Goal: Task Accomplishment & Management: Use online tool/utility

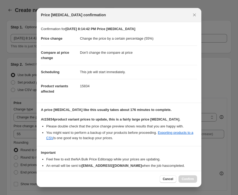
select select "percentage"
select select "no_change"
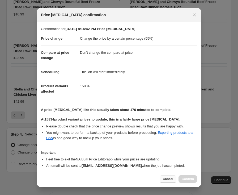
click at [168, 180] on span "Cancel" at bounding box center [168, 179] width 10 height 4
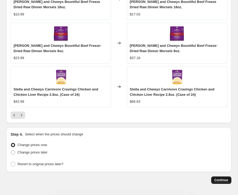
click at [219, 179] on span "Continue" at bounding box center [222, 180] width 14 height 4
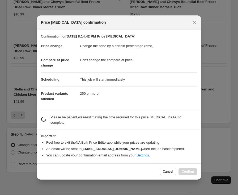
scroll to position [0, 0]
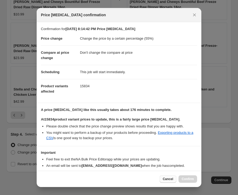
click at [173, 179] on span "Cancel" at bounding box center [168, 179] width 10 height 4
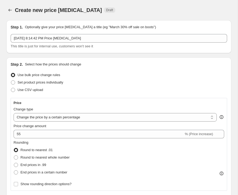
click at [151, 3] on div "Create new price change job. This page is ready Create new price change job Dra…" at bounding box center [118, 10] width 225 height 20
click at [11, 13] on button "Price change jobs" at bounding box center [9, 9] width 7 height 7
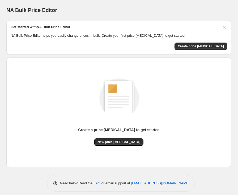
click at [85, 57] on div "Create a price change job to get started New price change job" at bounding box center [117, 110] width 230 height 114
click at [118, 47] on div "Create price [MEDICAL_DATA]" at bounding box center [119, 46] width 217 height 7
click at [207, 51] on div "Get started with NA Bulk Price Editor NA Bulk Price Editor helps you easily cha…" at bounding box center [118, 37] width 225 height 34
click at [207, 49] on button "Create price [MEDICAL_DATA]" at bounding box center [201, 46] width 53 height 7
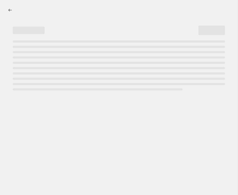
select select "percentage"
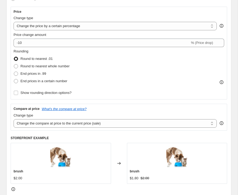
scroll to position [82, 0]
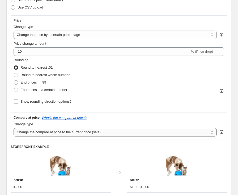
click at [63, 131] on select "Change the compare at price to the current price (sale) Change the compare at p…" at bounding box center [116, 132] width 204 height 9
select select "no_change"
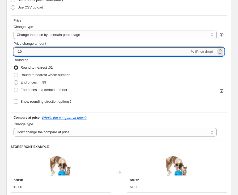
click at [25, 55] on input "-10" at bounding box center [102, 51] width 177 height 9
type input "-1"
click at [24, 53] on input "Price change amount" at bounding box center [112, 51] width 196 height 9
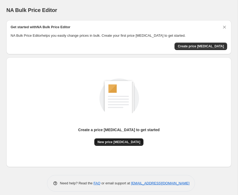
scroll to position [4, 0]
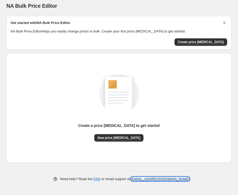
click at [145, 179] on link "[EMAIL_ADDRESS][DOMAIN_NAME]" at bounding box center [160, 179] width 59 height 4
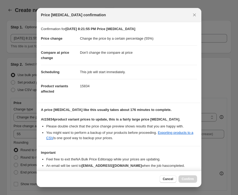
select select "percentage"
select select "no_change"
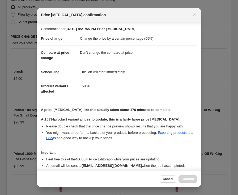
scroll to position [26, 0]
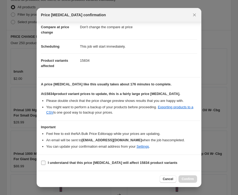
click at [41, 163] on span ":r20:" at bounding box center [43, 162] width 5 height 5
click at [41, 163] on input "I understand that this price [MEDICAL_DATA] will affect 15834 product variants" at bounding box center [43, 163] width 4 height 4
click at [43, 161] on input "I understand that this price [MEDICAL_DATA] will affect 15834 product variants" at bounding box center [43, 163] width 4 height 4
checkbox input "true"
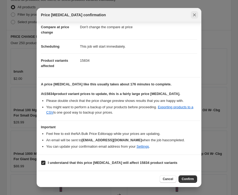
click at [196, 13] on icon "Close" at bounding box center [194, 14] width 5 height 5
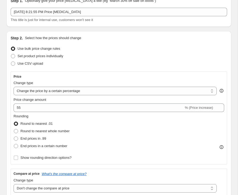
scroll to position [40, 0]
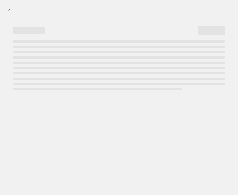
select select "percentage"
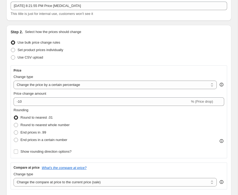
scroll to position [40, 0]
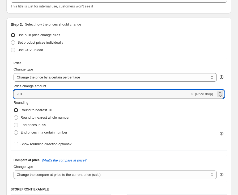
drag, startPoint x: 26, startPoint y: 93, endPoint x: -11, endPoint y: 94, distance: 37.3
click at [0, 94] on html "Home Settings Plans Skip to content Create new price [MEDICAL_DATA]. This page …" at bounding box center [119, 57] width 238 height 195
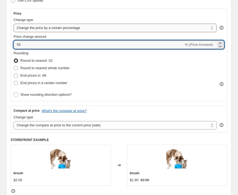
scroll to position [101, 0]
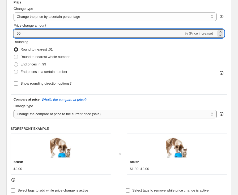
type input "55"
click at [55, 114] on select "Change the compare at price to the current price (sale) Change the compare at p…" at bounding box center [116, 114] width 204 height 9
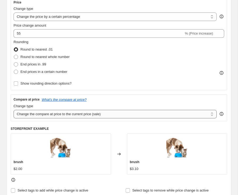
select select "no_change"
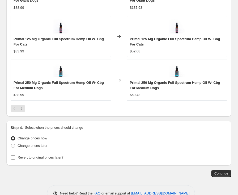
scroll to position [493, 0]
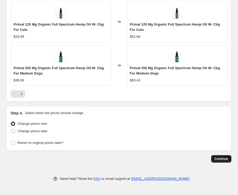
click at [224, 160] on span "Continue" at bounding box center [222, 159] width 14 height 4
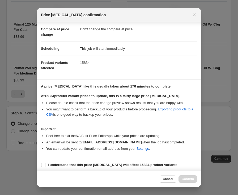
scroll to position [26, 0]
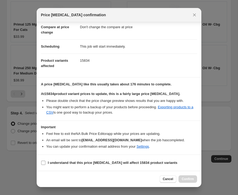
click at [44, 164] on input "I understand that this price [MEDICAL_DATA] will affect 15834 product variants" at bounding box center [43, 163] width 4 height 4
checkbox input "true"
click at [191, 179] on span "Confirm" at bounding box center [188, 179] width 12 height 4
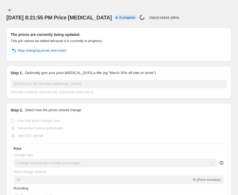
select select "percentage"
select select "no_change"
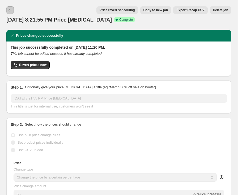
click at [11, 11] on icon "Price change jobs" at bounding box center [9, 9] width 5 height 5
